Goal: Check status: Check status

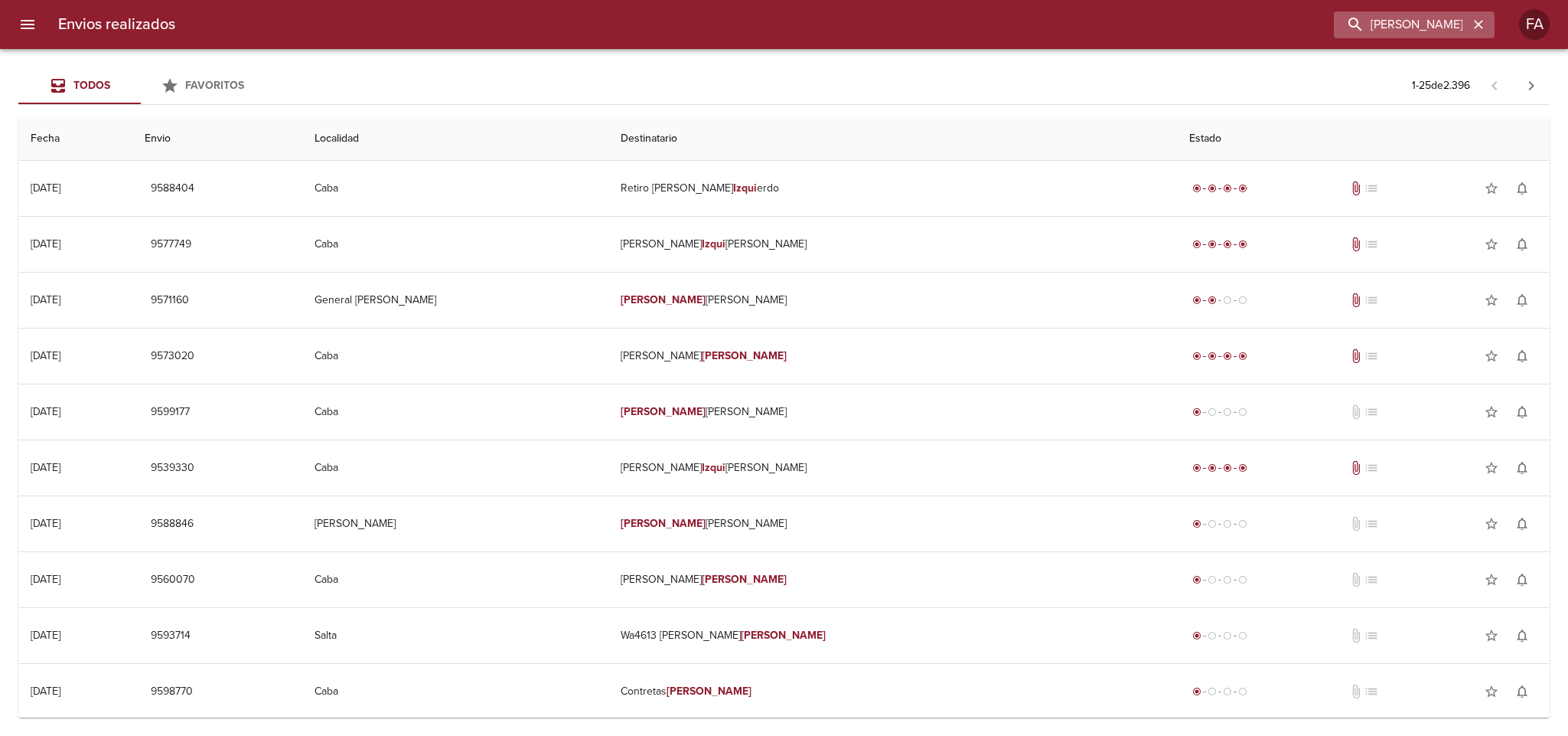
click at [1485, 30] on icon "button" at bounding box center [1477, 24] width 15 height 15
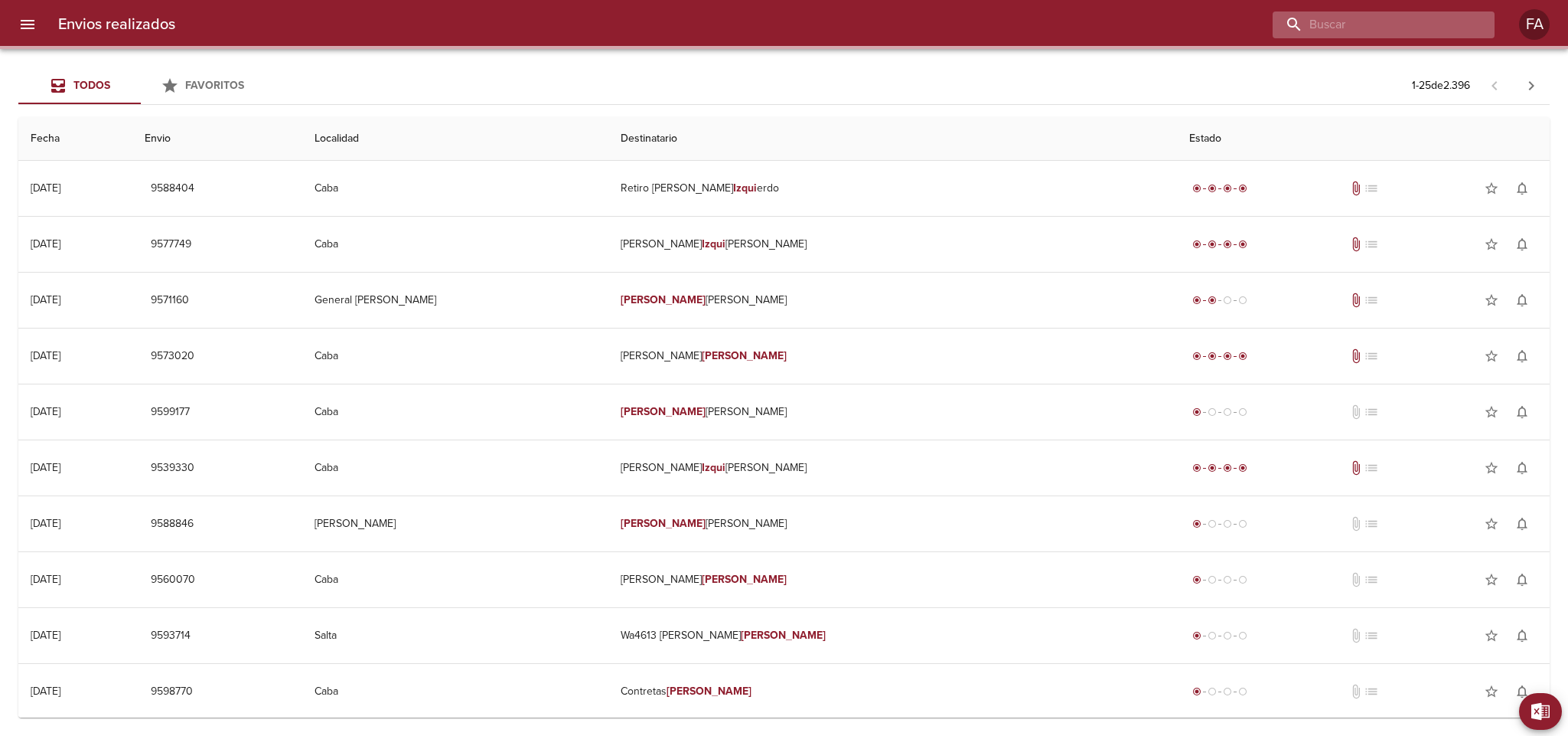
click at [1460, 26] on input "buscar" at bounding box center [1371, 25] width 196 height 27
paste input "[PERSON_NAME]"
type input "[PERSON_NAME]"
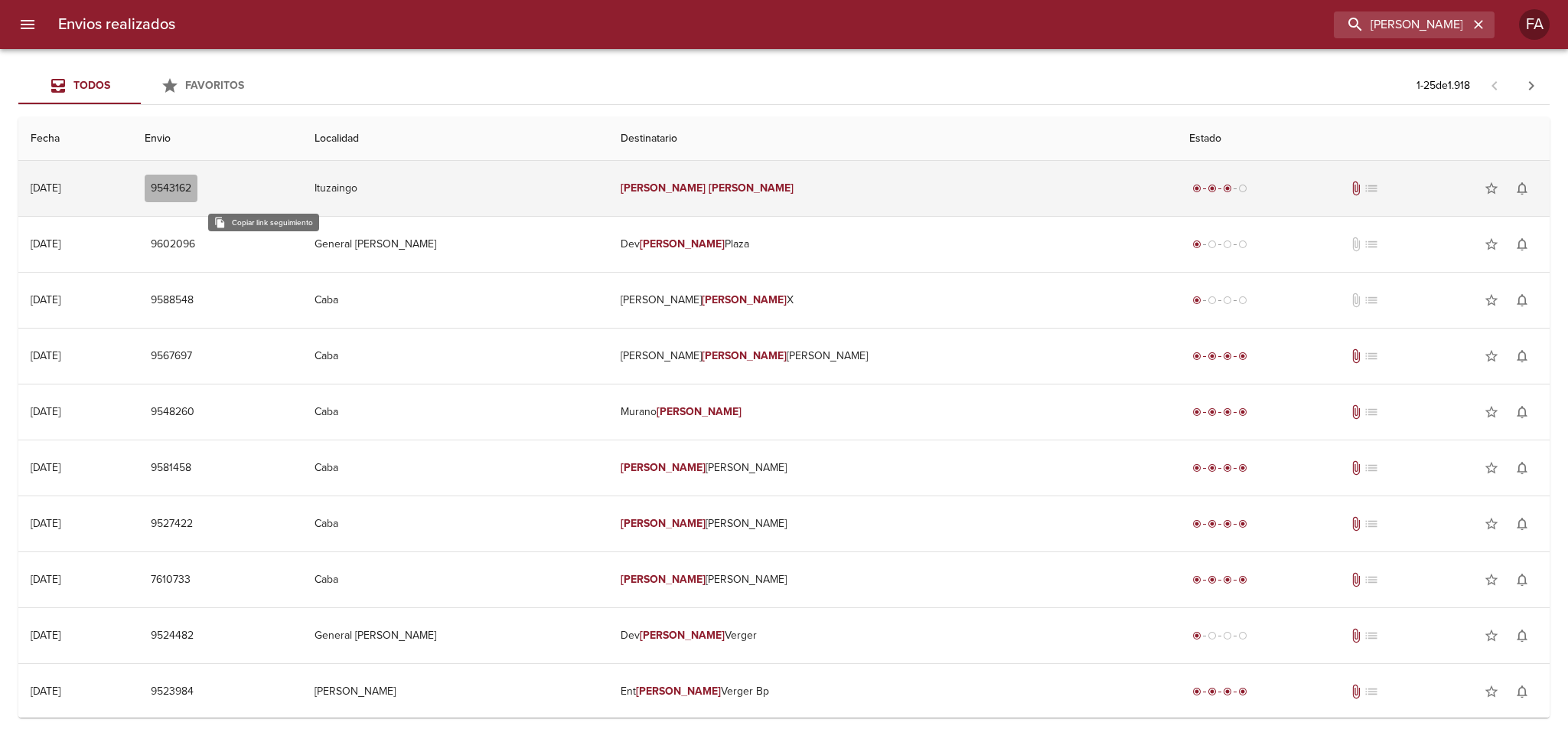
click at [192, 182] on span "9543162" at bounding box center [171, 188] width 40 height 19
click at [549, 184] on td "Ituzaingo" at bounding box center [455, 189] width 306 height 55
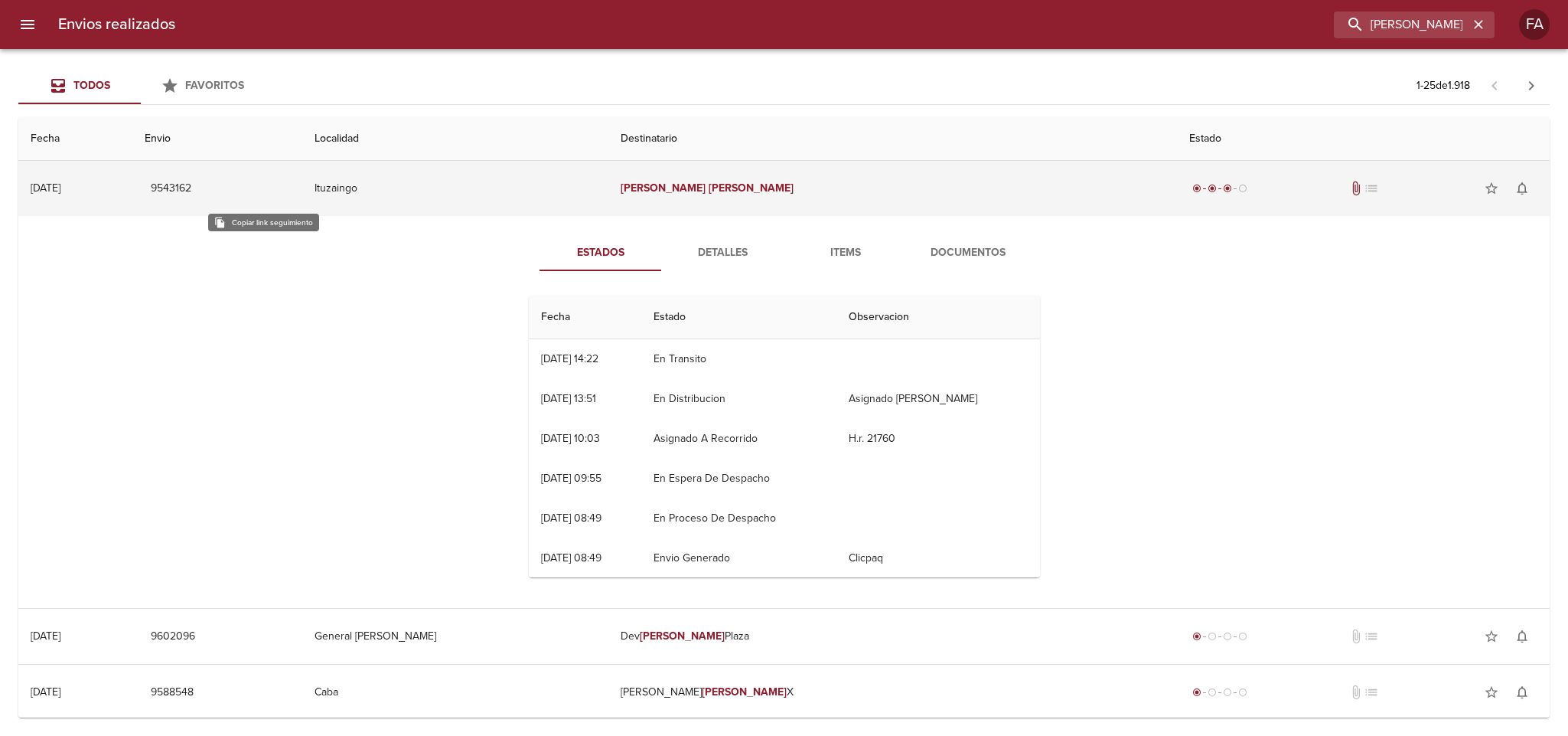
click at [192, 194] on span "9543162" at bounding box center [171, 188] width 40 height 19
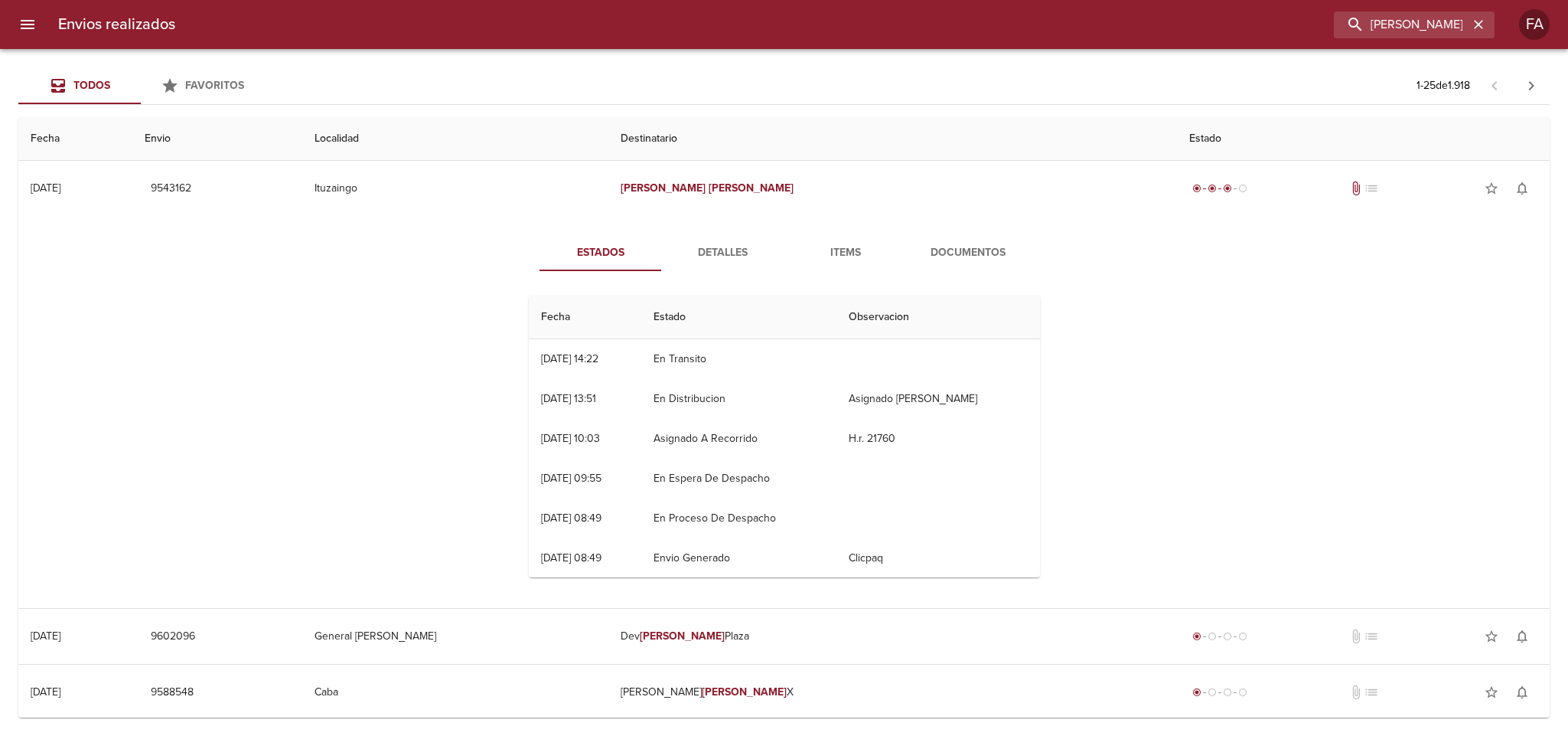
click at [722, 258] on span "Detalles" at bounding box center [723, 252] width 104 height 19
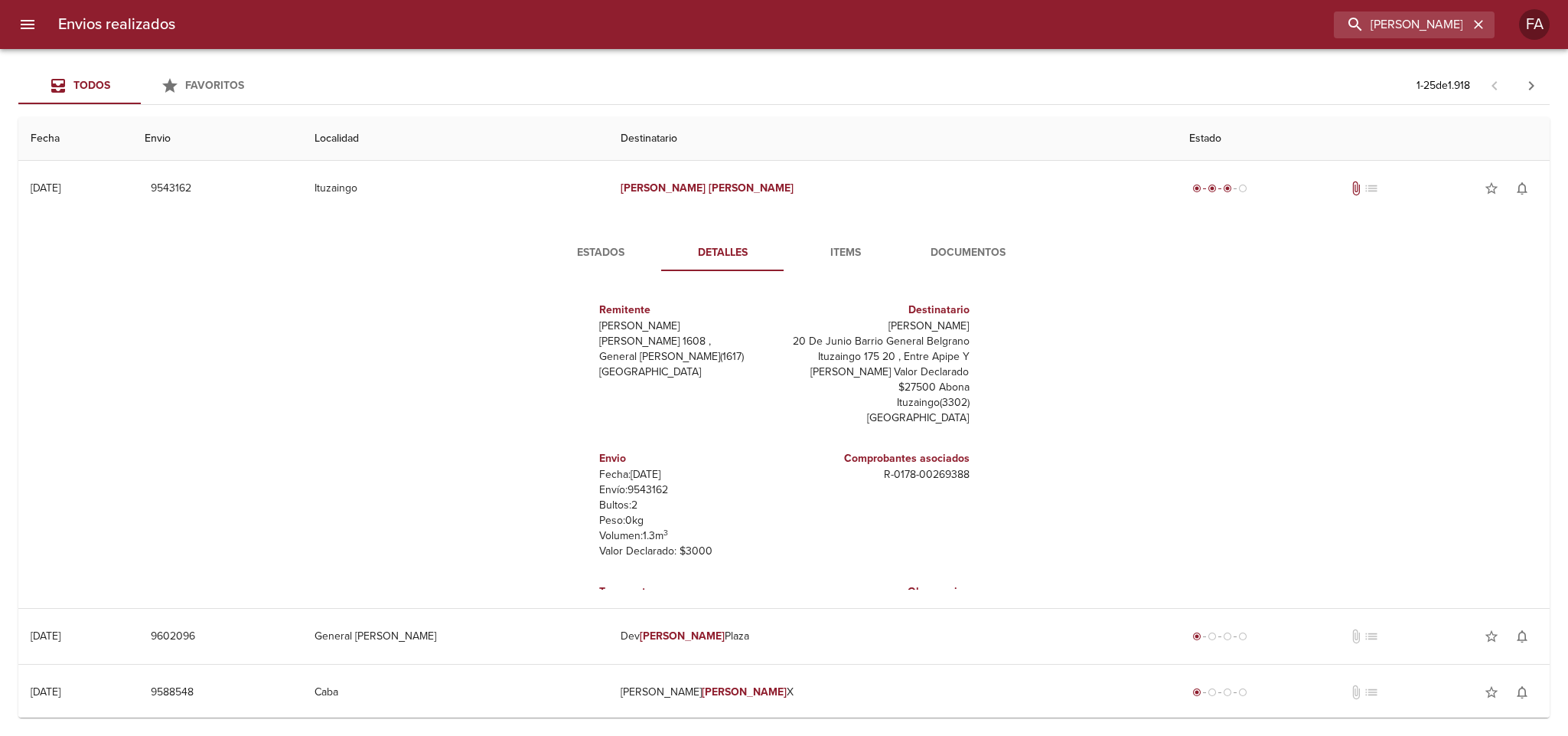
click at [644, 491] on p "Envío: 9543162" at bounding box center [688, 489] width 179 height 15
copy p "9543162"
click at [601, 260] on span "Estados" at bounding box center [600, 252] width 104 height 19
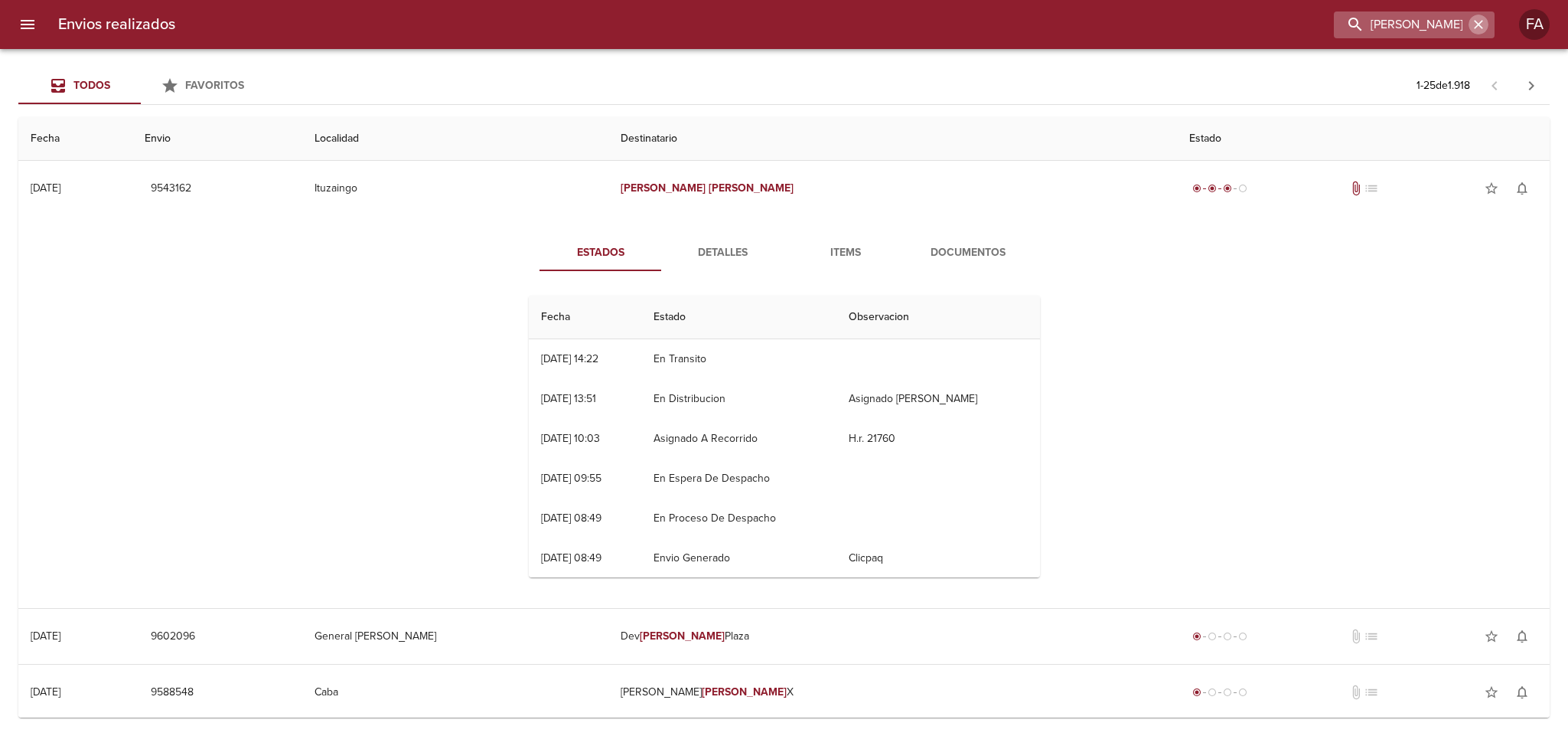
click at [1481, 17] on icon "button" at bounding box center [1477, 24] width 15 height 15
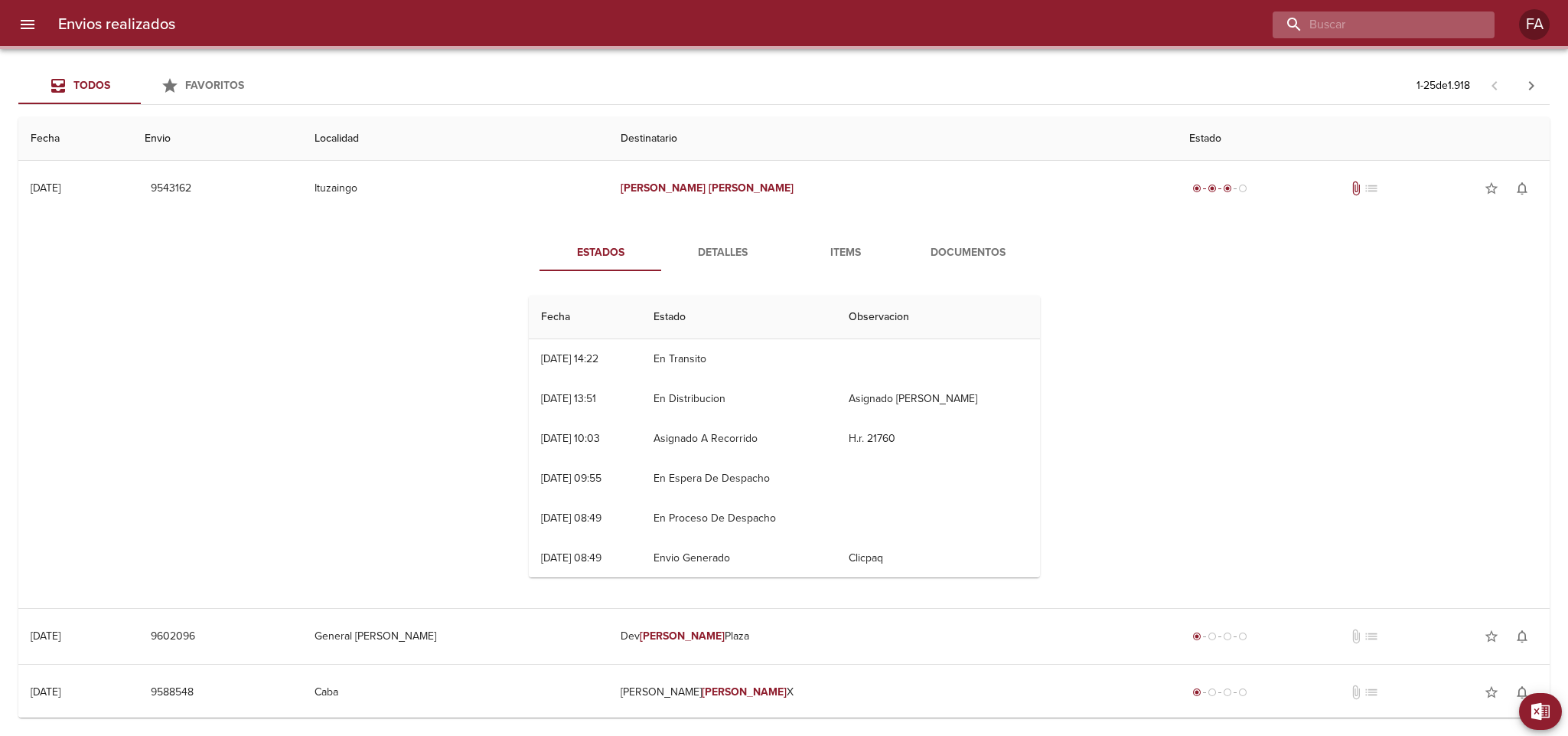
click at [1453, 23] on input "buscar" at bounding box center [1371, 25] width 196 height 27
paste input "[PERSON_NAME] [PERSON_NAME]"
type input "[PERSON_NAME] [PERSON_NAME]"
